Goal: Information Seeking & Learning: Learn about a topic

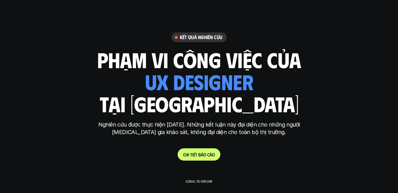
scroll to position [1016, 0]
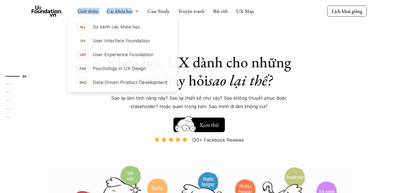
drag, startPoint x: 131, startPoint y: 12, endPoint x: 260, endPoint y: 18, distance: 128.7
click at [251, 18] on div "Giới thiệu Các khóa học Case Study Truyện tranh Bài viết UX Map Lịch khai giảng" at bounding box center [199, 11] width 398 height 23
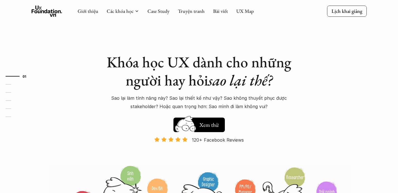
click at [287, 19] on div "Giới thiệu Các khóa học Case Study Truyện tranh Bài viết UX Map Lịch khai giảng" at bounding box center [199, 11] width 398 height 23
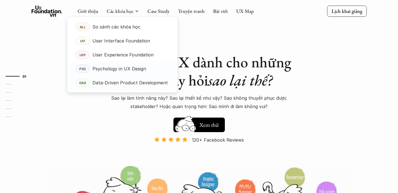
click at [112, 82] on p "Data-Driven Product Development" at bounding box center [129, 83] width 75 height 8
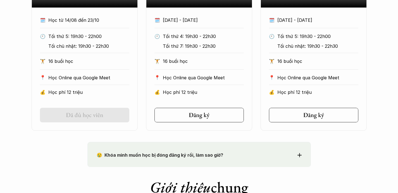
scroll to position [492, 0]
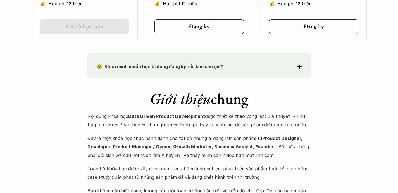
click at [300, 69] on div "😢 Khóa mình muốn học bị đóng đăng ký rồi, làm sao giờ?" at bounding box center [199, 66] width 205 height 8
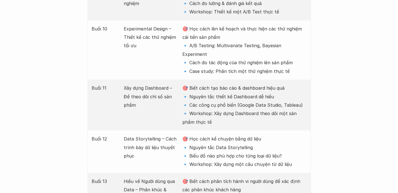
scroll to position [1284, 0]
